Goal: Task Accomplishment & Management: Manage account settings

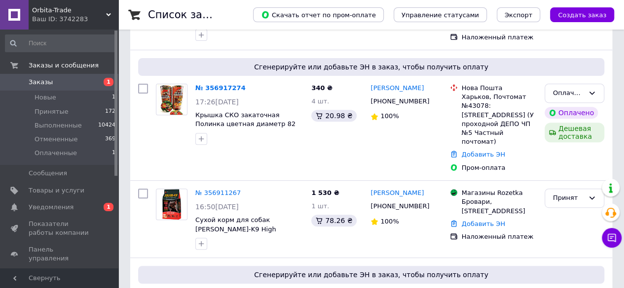
scroll to position [137, 0]
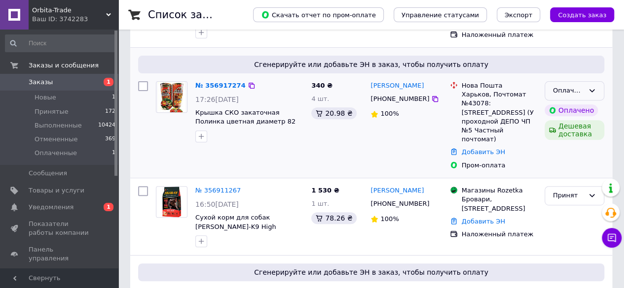
click at [598, 92] on div "Оплаченный" at bounding box center [574, 90] width 60 height 19
click at [594, 108] on li "Принят" at bounding box center [574, 112] width 59 height 18
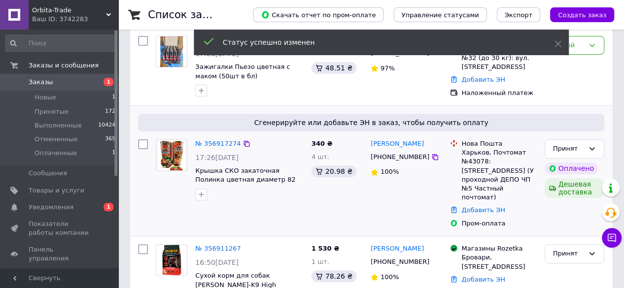
scroll to position [48, 0]
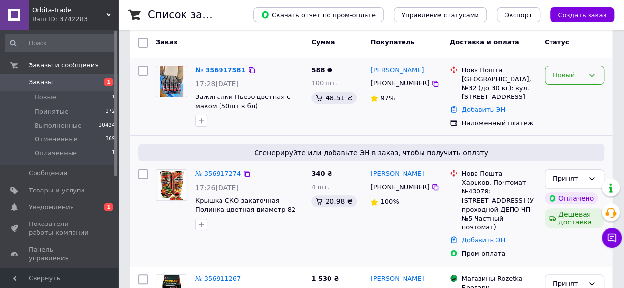
click at [594, 71] on icon at bounding box center [592, 75] width 8 height 8
click at [587, 93] on li "Принят" at bounding box center [574, 96] width 59 height 18
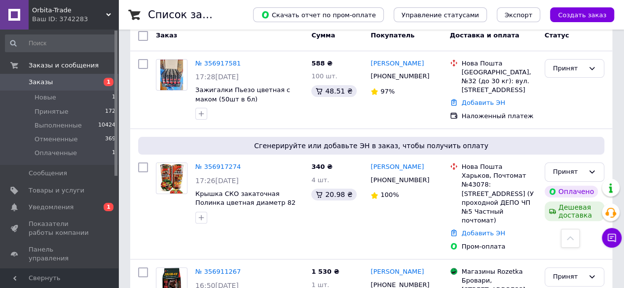
scroll to position [26, 0]
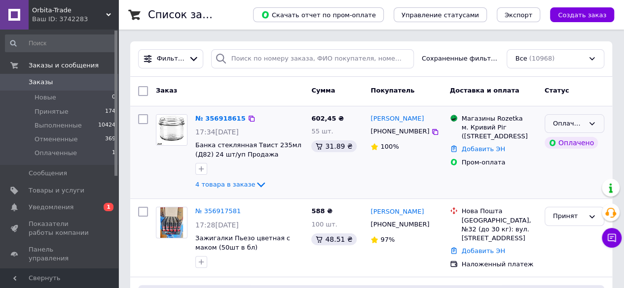
click at [595, 122] on icon at bounding box center [592, 124] width 8 height 8
click at [581, 143] on li "Принят" at bounding box center [574, 144] width 59 height 18
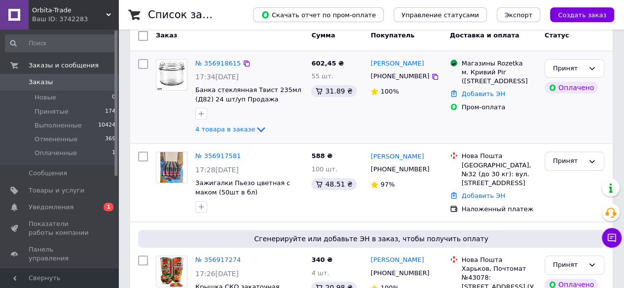
scroll to position [64, 0]
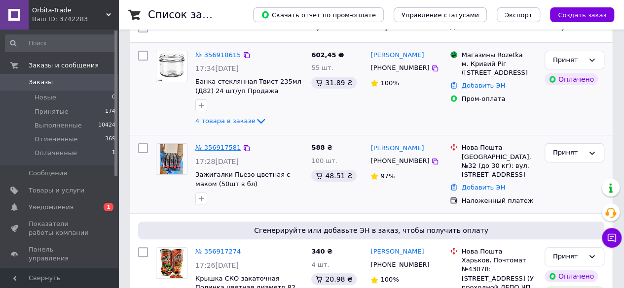
click at [212, 145] on link "№ 356917581" at bounding box center [217, 147] width 45 height 7
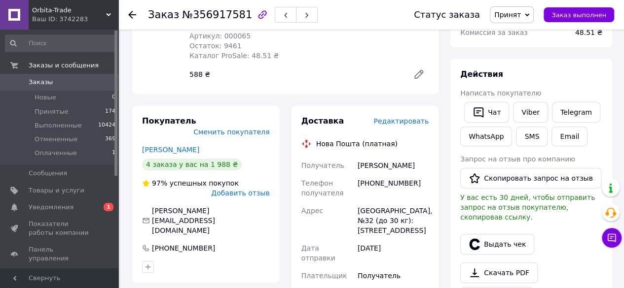
scroll to position [146, 0]
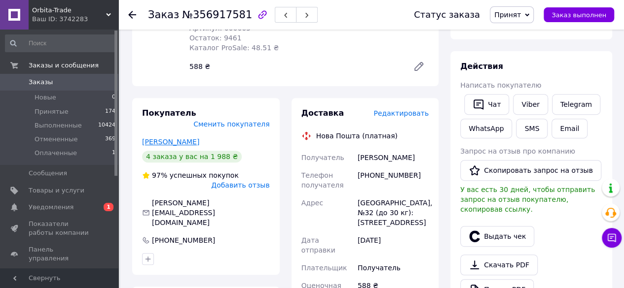
click at [191, 138] on link "Ярощук Александр" at bounding box center [170, 142] width 57 height 8
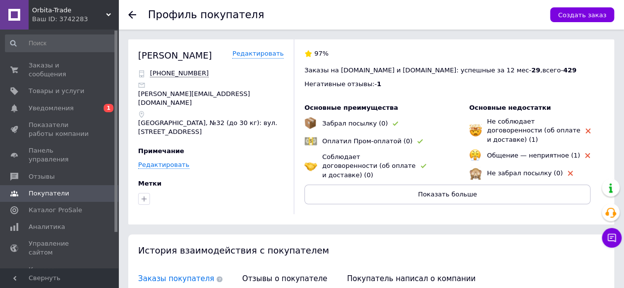
click at [130, 15] on use at bounding box center [132, 15] width 8 height 8
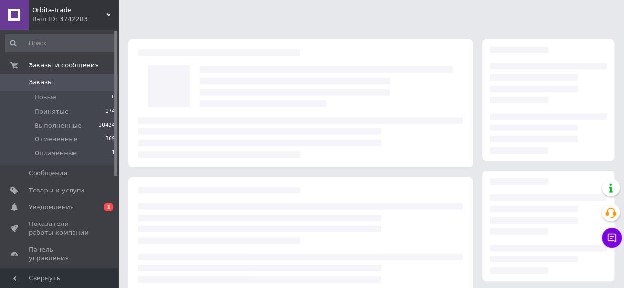
scroll to position [146, 0]
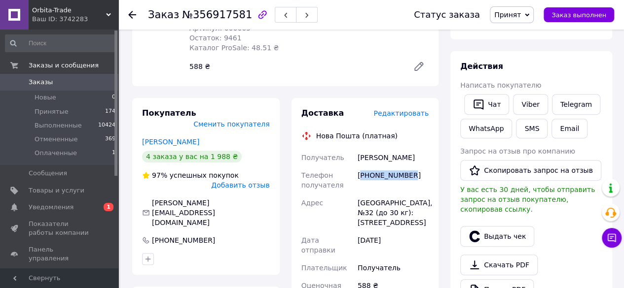
drag, startPoint x: 423, startPoint y: 171, endPoint x: 360, endPoint y: 178, distance: 63.5
click at [360, 178] on div "[PHONE_NUMBER]" at bounding box center [393, 181] width 75 height 28
copy div "380990393118"
click at [135, 15] on icon at bounding box center [132, 15] width 8 height 8
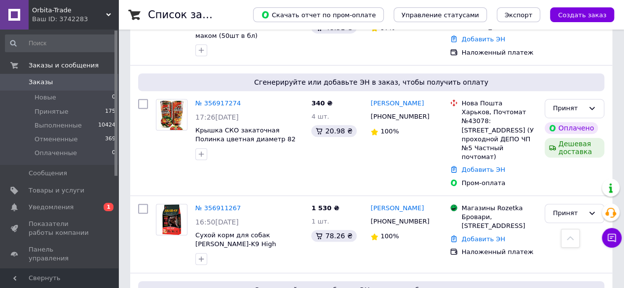
scroll to position [218, 0]
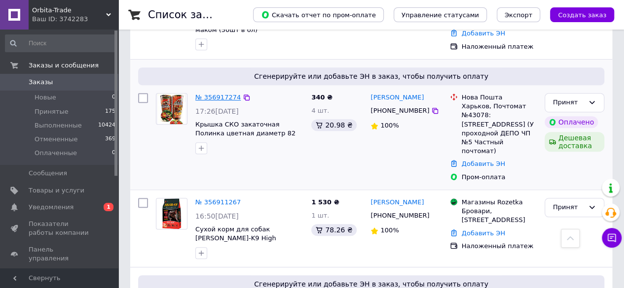
click at [223, 97] on link "№ 356917274" at bounding box center [217, 97] width 45 height 7
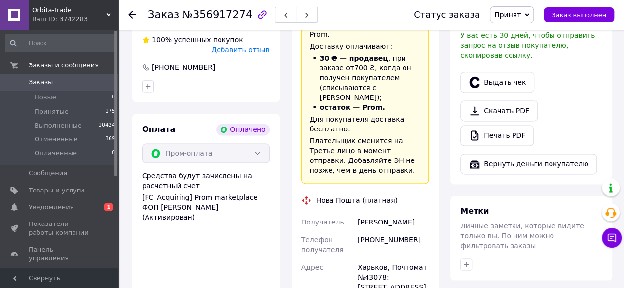
scroll to position [617, 0]
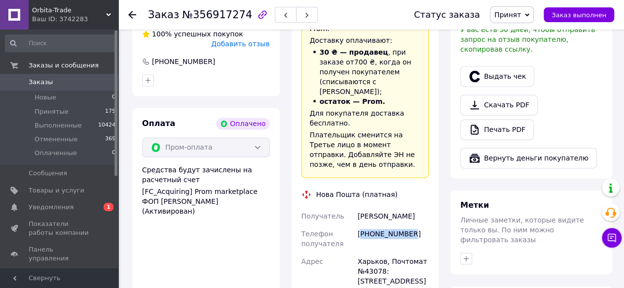
drag, startPoint x: 426, startPoint y: 179, endPoint x: 360, endPoint y: 186, distance: 66.4
click at [360, 225] on div "[PHONE_NUMBER]" at bounding box center [393, 239] width 75 height 28
copy div "380679946980"
click at [135, 20] on div at bounding box center [138, 15] width 20 height 30
click at [129, 14] on use at bounding box center [132, 15] width 8 height 8
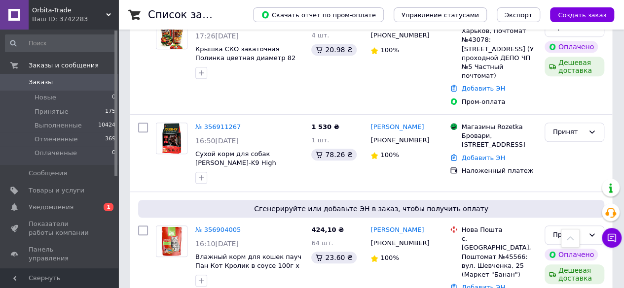
scroll to position [307, 0]
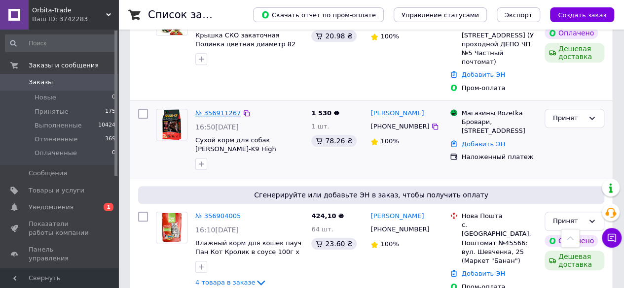
click at [206, 109] on link "№ 356911267" at bounding box center [217, 112] width 45 height 7
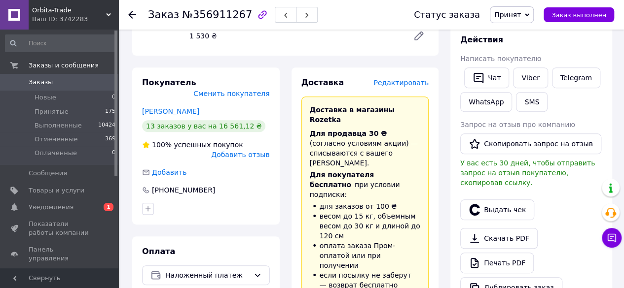
scroll to position [220, 0]
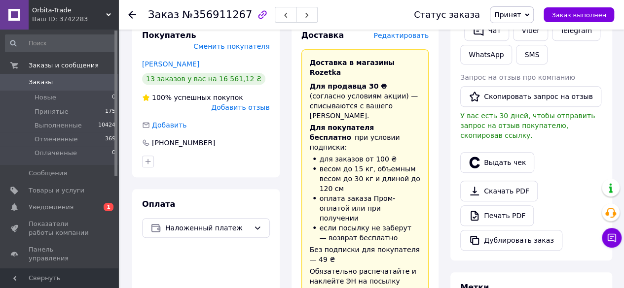
click at [131, 16] on icon at bounding box center [132, 15] width 8 height 8
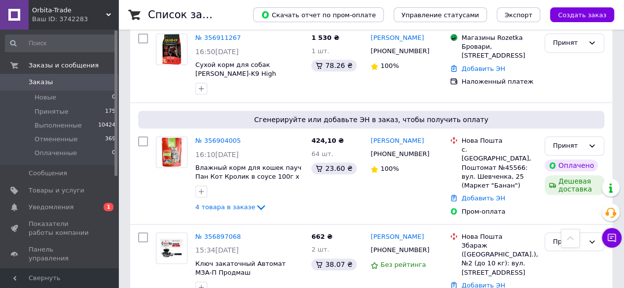
scroll to position [407, 0]
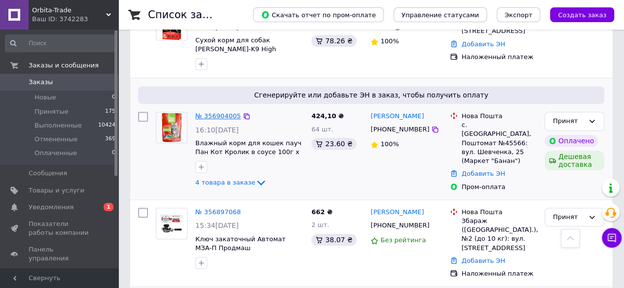
click at [206, 112] on link "№ 356904005" at bounding box center [217, 115] width 45 height 7
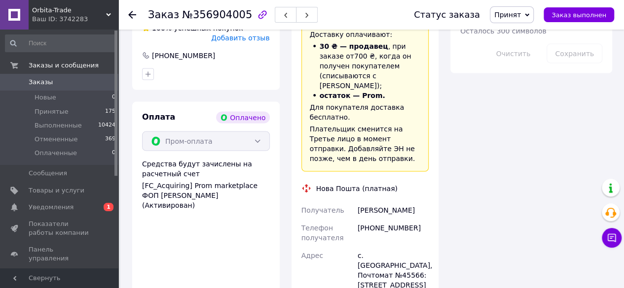
scroll to position [968, 0]
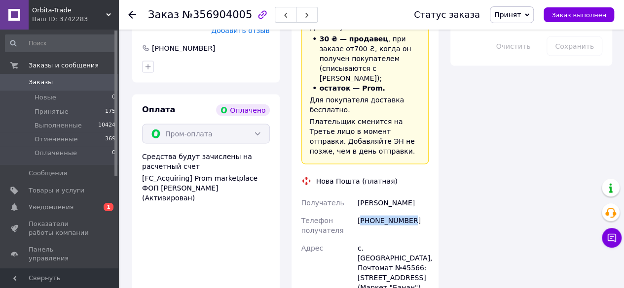
drag, startPoint x: 436, startPoint y: 142, endPoint x: 361, endPoint y: 143, distance: 74.5
click at [360, 145] on div "Доставка Редактировать «Дешевая доставка»   для продавца Новой Почтой на Prom. …" at bounding box center [364, 214] width 147 height 522
copy div "380965518191"
click at [137, 15] on div at bounding box center [138, 15] width 20 height 30
click at [131, 15] on icon at bounding box center [132, 15] width 8 height 8
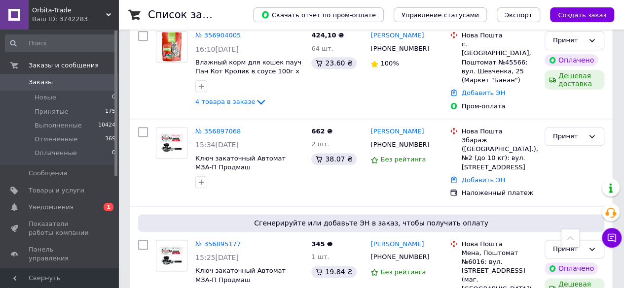
scroll to position [499, 0]
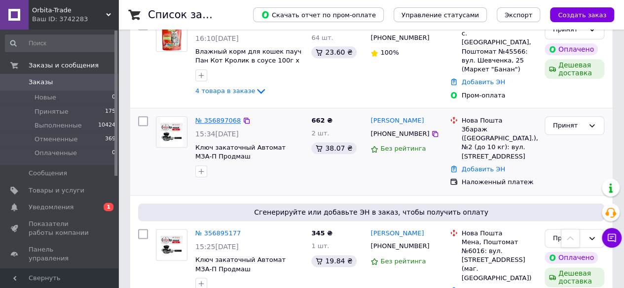
click at [211, 117] on link "№ 356897068" at bounding box center [217, 120] width 45 height 7
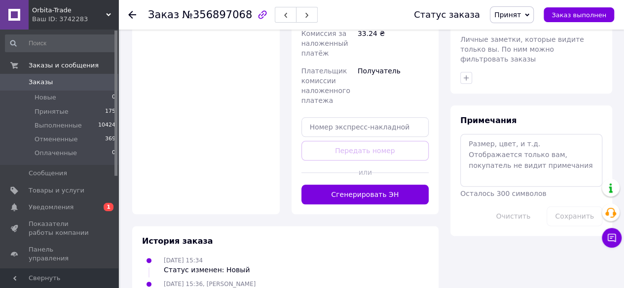
scroll to position [485, 0]
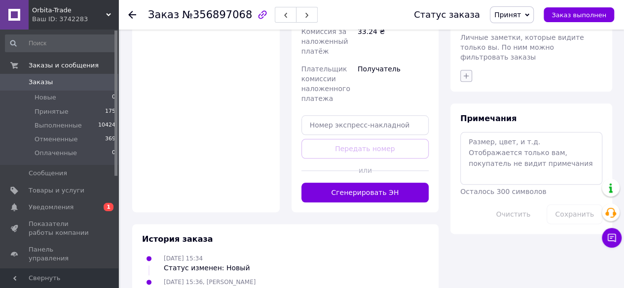
click at [466, 72] on icon "button" at bounding box center [466, 76] width 8 height 8
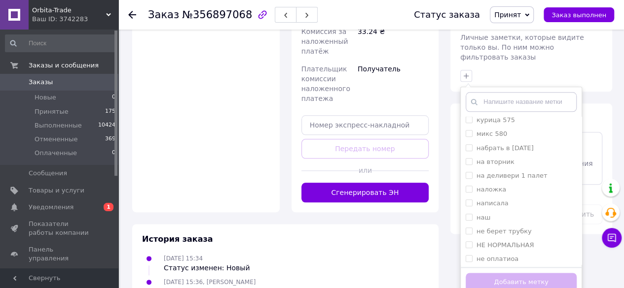
scroll to position [424, 0]
click at [469, 214] on input "не берет трубку" at bounding box center [468, 217] width 6 height 6
checkbox input "true"
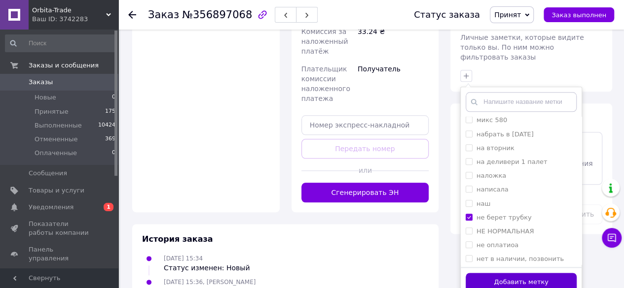
click at [485, 273] on button "Добавить метку" at bounding box center [520, 282] width 111 height 19
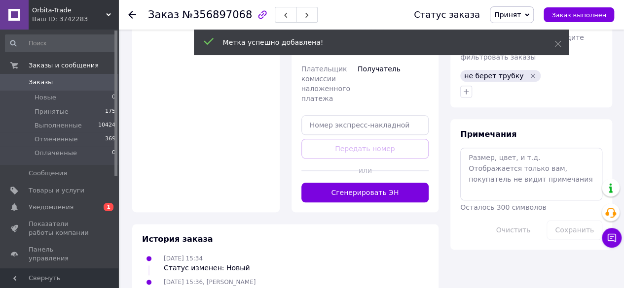
click at [135, 17] on icon at bounding box center [132, 15] width 8 height 8
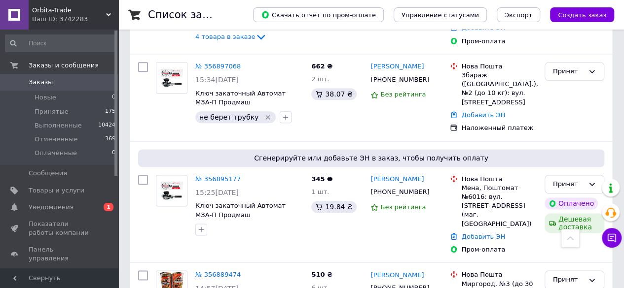
scroll to position [591, 0]
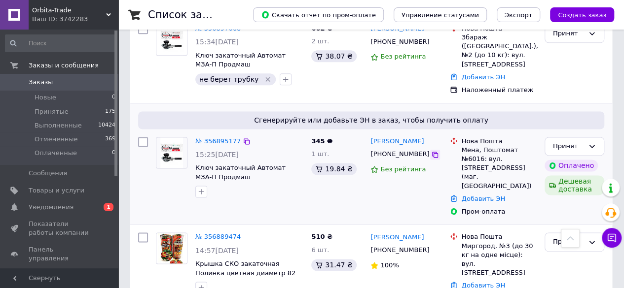
click at [431, 151] on icon at bounding box center [435, 155] width 8 height 8
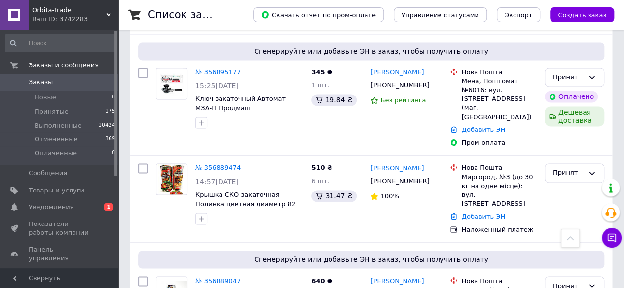
scroll to position [679, 0]
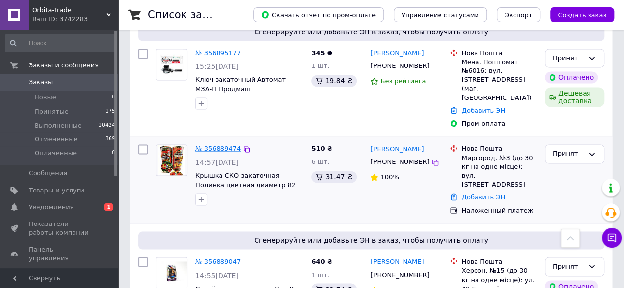
click at [204, 145] on link "№ 356889474" at bounding box center [217, 148] width 45 height 7
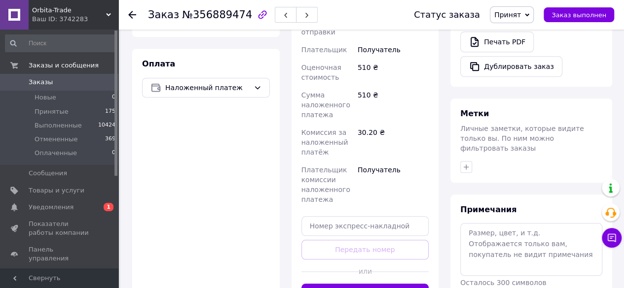
scroll to position [407, 0]
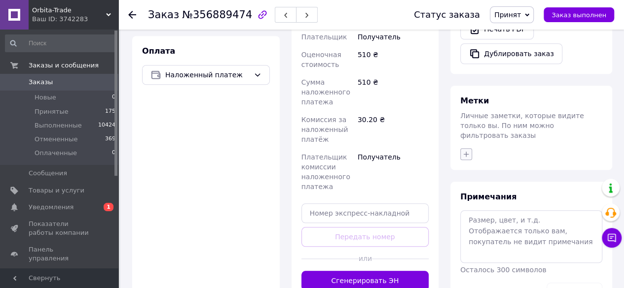
click at [466, 150] on icon "button" at bounding box center [466, 154] width 8 height 8
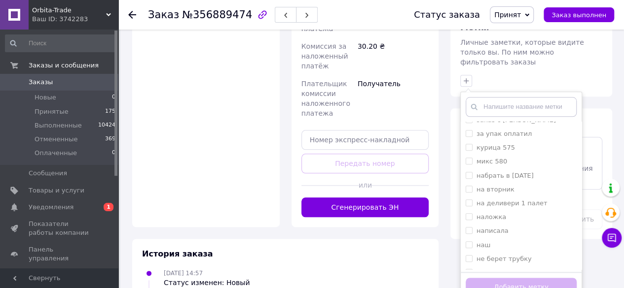
scroll to position [398, 0]
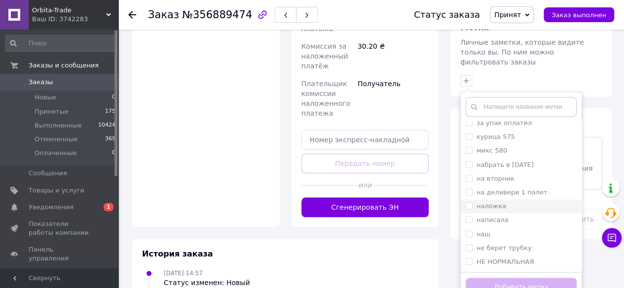
click at [468, 203] on input "наложка" at bounding box center [468, 206] width 6 height 6
checkbox input "true"
click at [474, 278] on button "Добавить метку" at bounding box center [520, 287] width 111 height 19
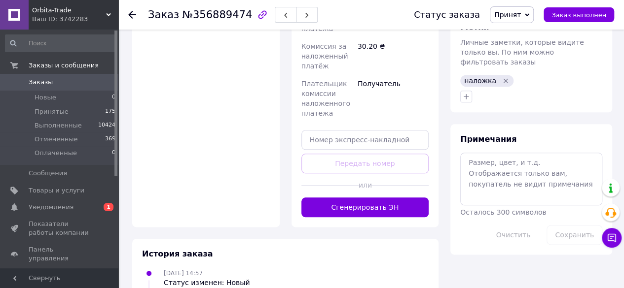
click at [133, 16] on icon at bounding box center [132, 15] width 8 height 8
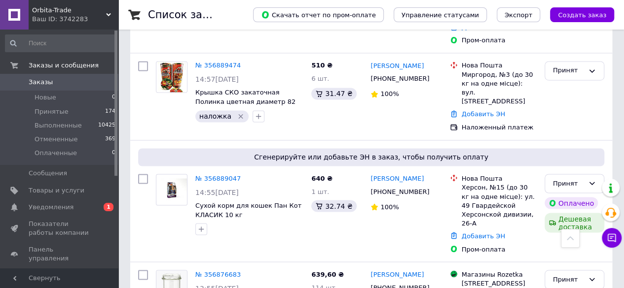
scroll to position [768, 0]
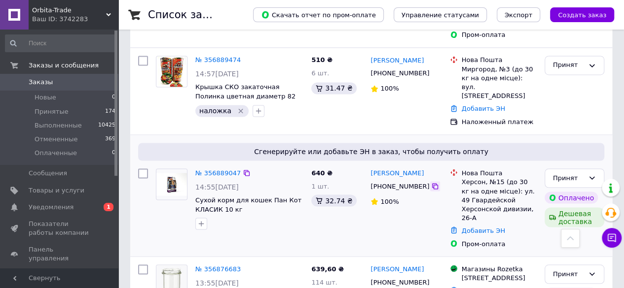
click at [432, 183] on icon at bounding box center [435, 186] width 6 height 6
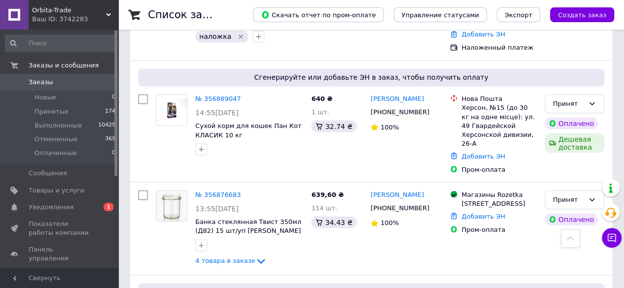
scroll to position [856, 0]
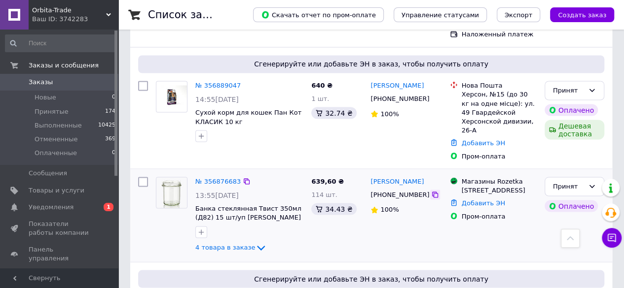
click at [432, 192] on icon at bounding box center [435, 195] width 6 height 6
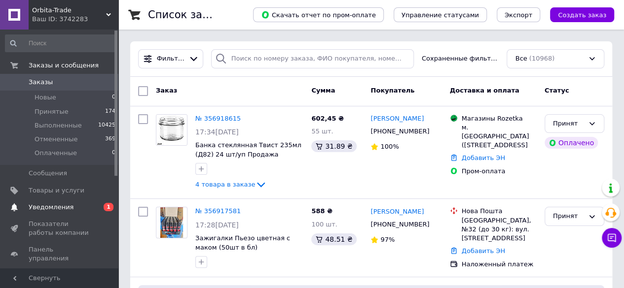
click at [54, 208] on span "Уведомления" at bounding box center [51, 207] width 45 height 9
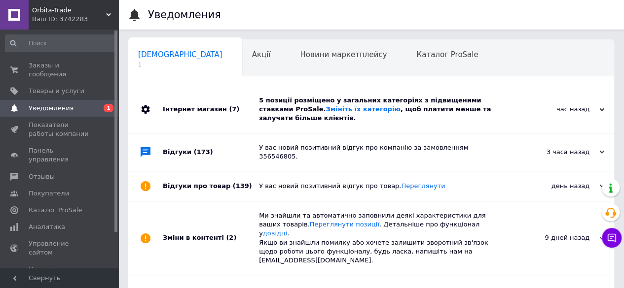
scroll to position [0, 3]
click at [325, 109] on link "Змініть їх категорію" at bounding box center [362, 109] width 74 height 7
